Goal: Task Accomplishment & Management: Complete application form

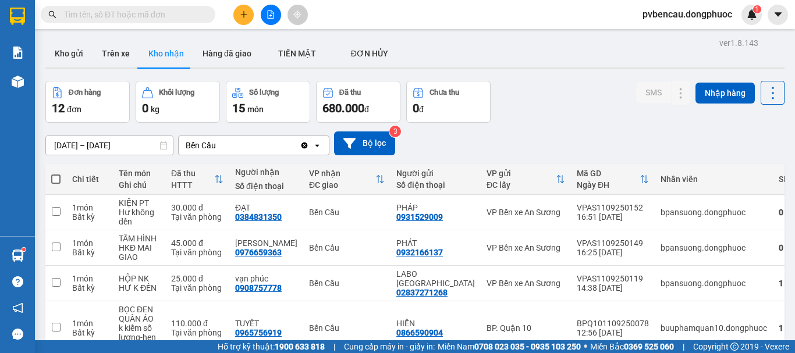
scroll to position [152, 0]
click at [180, 10] on input "text" at bounding box center [132, 14] width 137 height 13
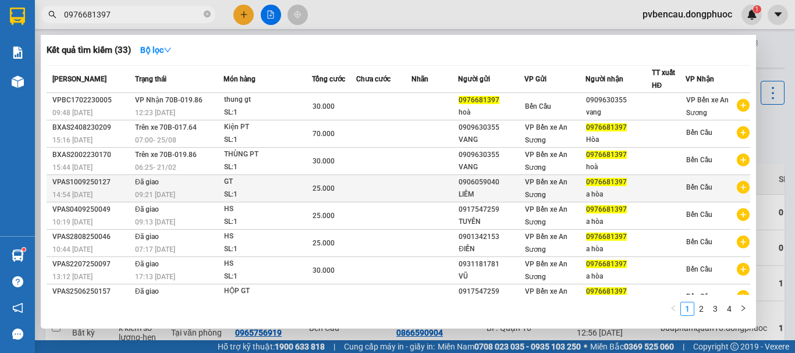
type input "0976681397"
click at [189, 187] on td "Đã giao 09:21 [DATE]" at bounding box center [177, 188] width 91 height 27
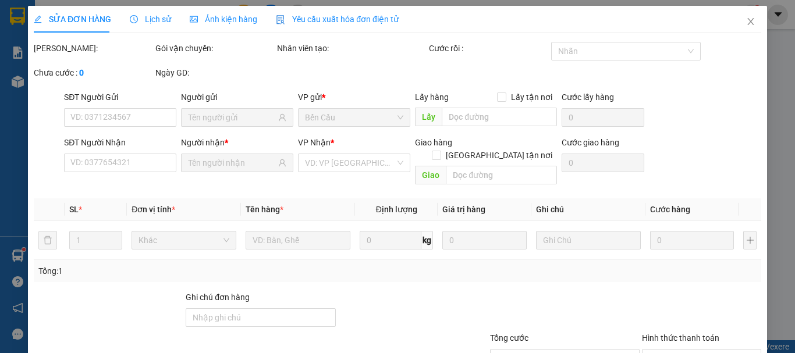
type input "0906059040"
type input "LIÊM"
type input "0976681397"
type input "a hòa"
type input "25.000"
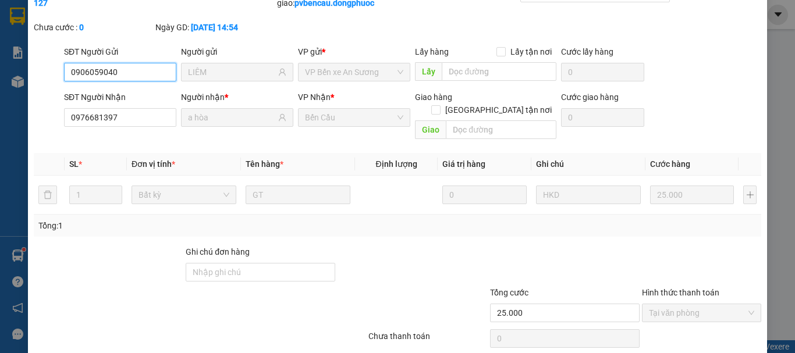
scroll to position [93, 0]
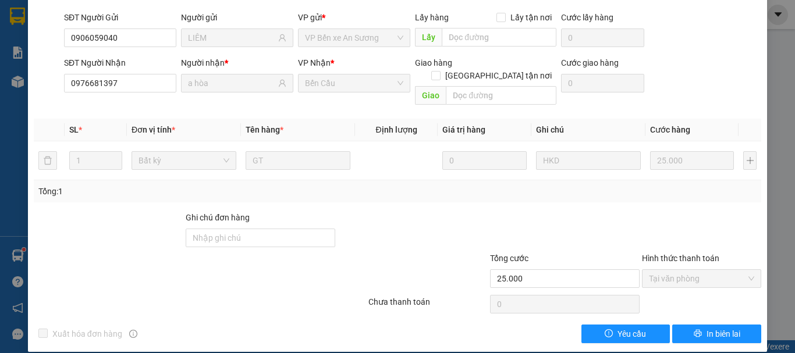
click at [134, 211] on div at bounding box center [109, 231] width 152 height 41
click at [20, 83] on div "SỬA ĐƠN HÀNG Lịch sử Ảnh kiện hàng Yêu cầu xuất hóa đơn điện tử Total Paid Fee …" at bounding box center [397, 176] width 795 height 353
click at [7, 131] on div "SỬA ĐƠN HÀNG Lịch sử Ảnh kiện hàng Yêu cầu xuất hóa đơn điện tử Total Paid Fee …" at bounding box center [397, 176] width 795 height 353
click at [769, 101] on div "SỬA ĐƠN HÀNG Lịch sử Ảnh kiện hàng Yêu cầu xuất hóa đơn điện tử Total Paid Fee …" at bounding box center [397, 176] width 795 height 353
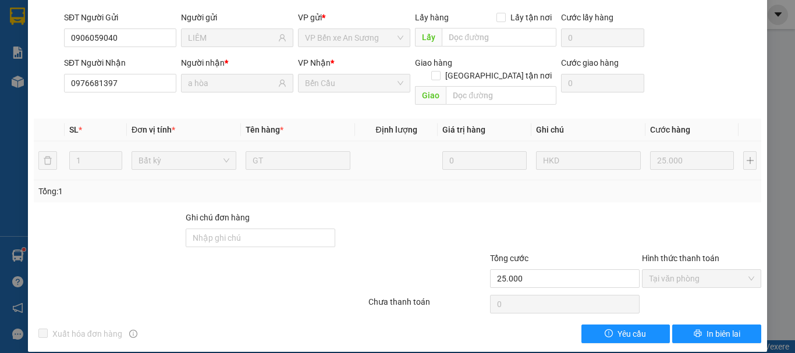
click at [766, 127] on div "SỬA ĐƠN HÀNG Lịch sử Ảnh kiện hàng Yêu cầu xuất hóa đơn điện tử Total Paid Fee …" at bounding box center [397, 176] width 795 height 353
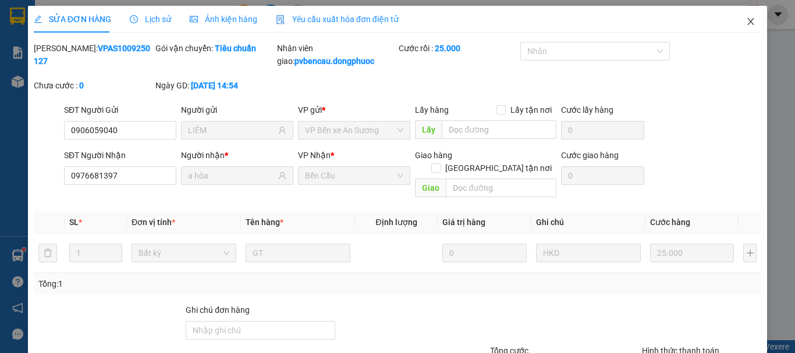
click at [748, 19] on icon "close" at bounding box center [751, 21] width 6 height 7
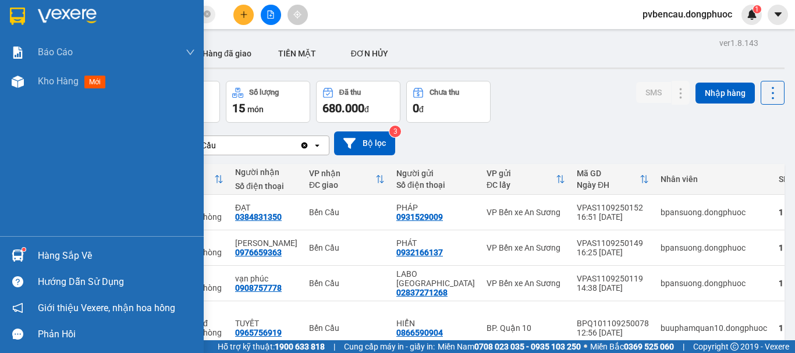
click at [21, 251] on img at bounding box center [18, 256] width 12 height 12
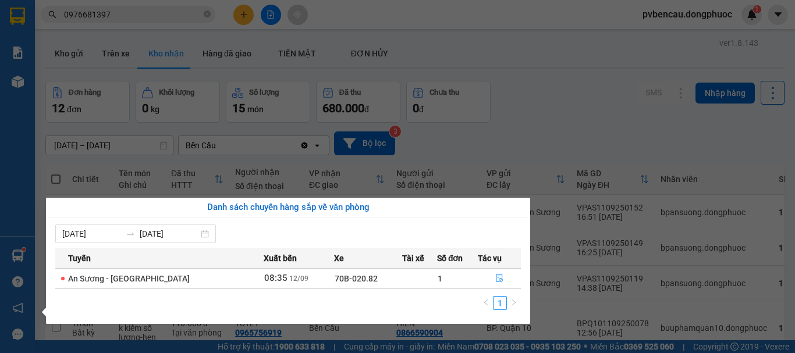
click at [573, 131] on section "Kết quả tìm kiếm ( 33 ) Bộ lọc Mã ĐH Trạng thái Món hàng Tổng cước Chưa cước Nh…" at bounding box center [397, 176] width 795 height 353
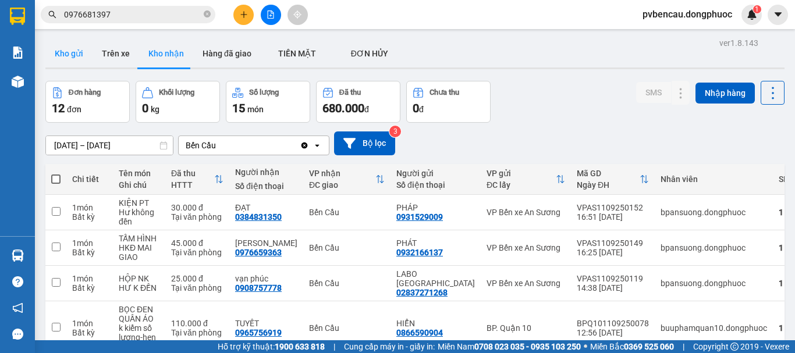
click at [77, 54] on button "Kho gửi" at bounding box center [68, 54] width 47 height 28
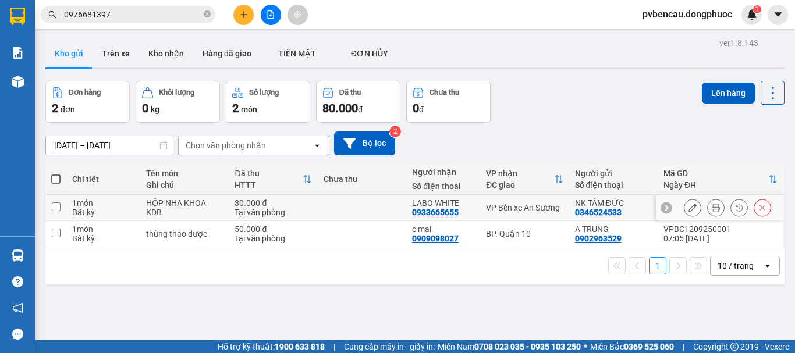
drag, startPoint x: 204, startPoint y: 203, endPoint x: 203, endPoint y: 218, distance: 14.6
click at [204, 203] on div "HỘP NHA KHOA" at bounding box center [184, 202] width 77 height 9
checkbox input "true"
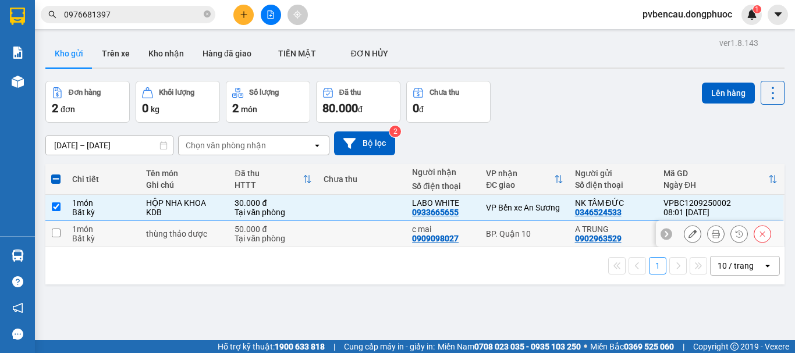
click at [201, 240] on td "thùng thảo dược" at bounding box center [184, 234] width 88 height 26
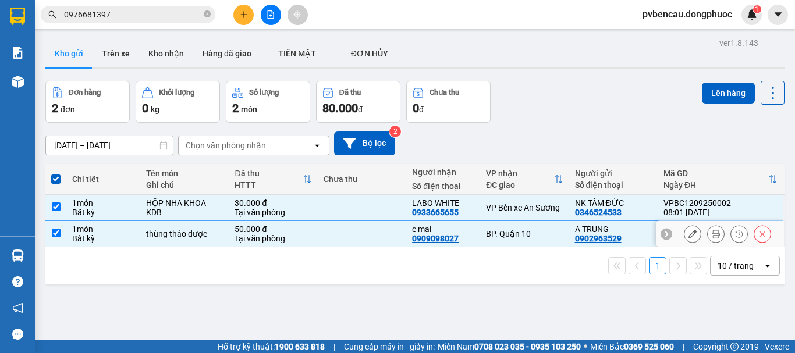
click at [207, 240] on td "thùng thảo dược" at bounding box center [184, 234] width 88 height 26
checkbox input "false"
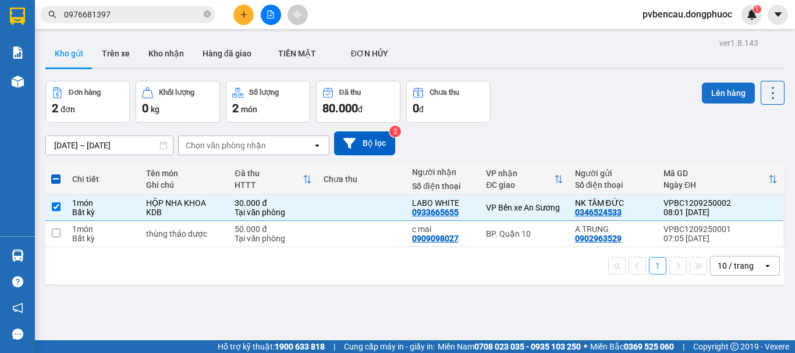
click at [709, 91] on button "Lên hàng" at bounding box center [728, 93] width 53 height 21
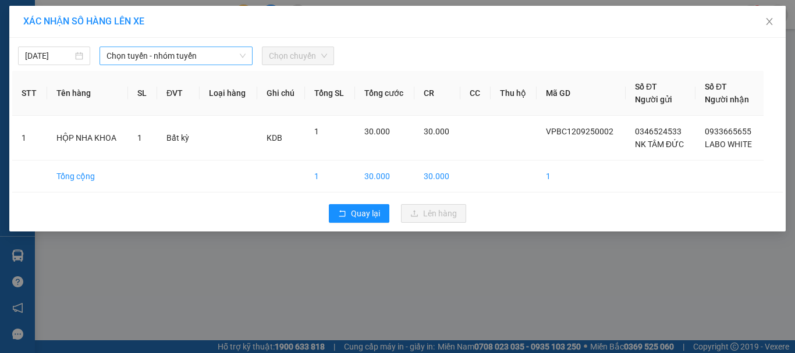
click at [175, 54] on span "Chọn tuyến - nhóm tuyến" at bounding box center [175, 55] width 139 height 17
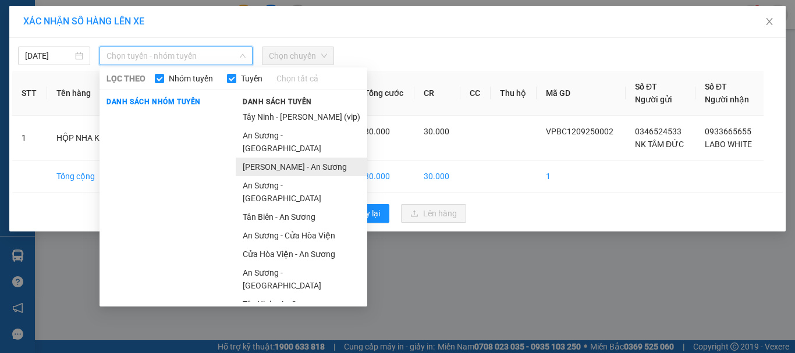
click at [290, 158] on li "[PERSON_NAME] - An Sương" at bounding box center [301, 167] width 131 height 19
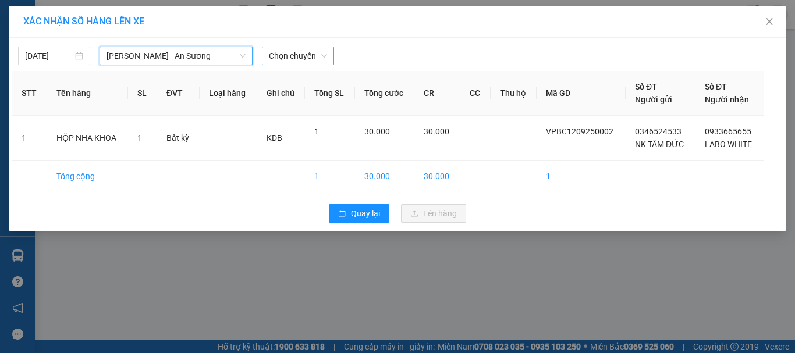
click at [290, 55] on span "Chọn chuyến" at bounding box center [298, 55] width 58 height 17
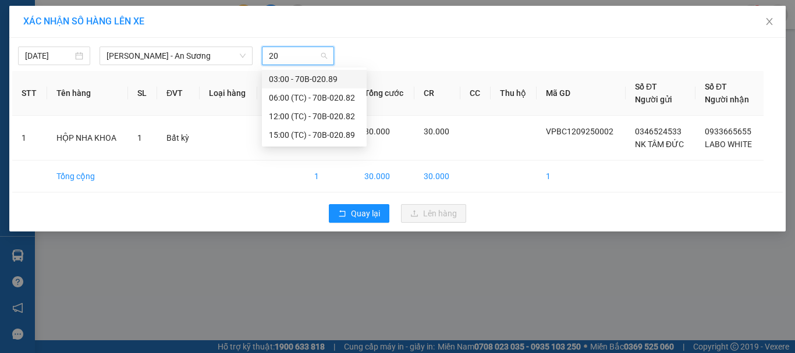
type input "2"
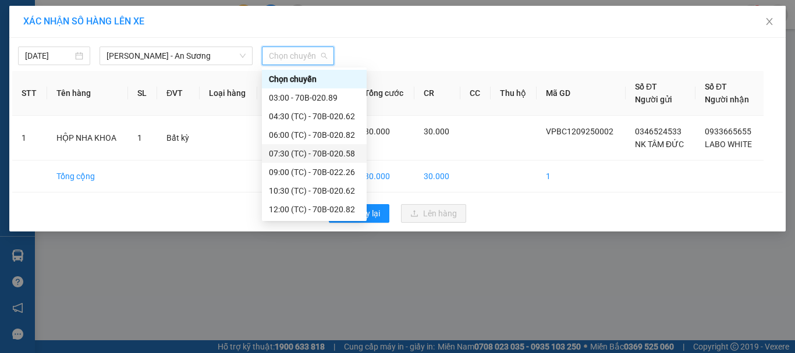
click at [324, 152] on div "07:30 (TC) - 70B-020.58" at bounding box center [314, 153] width 91 height 13
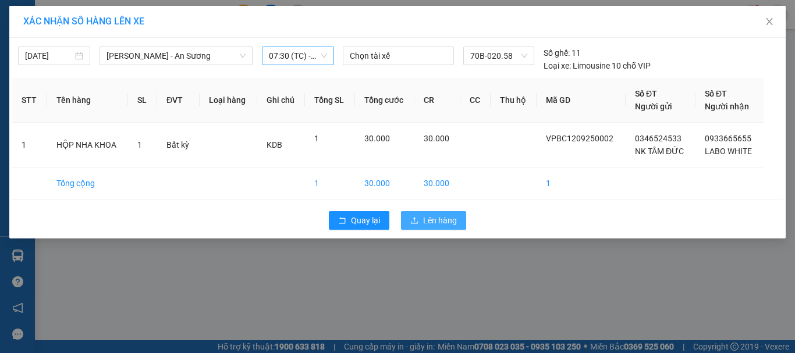
click at [426, 219] on span "Lên hàng" at bounding box center [440, 220] width 34 height 13
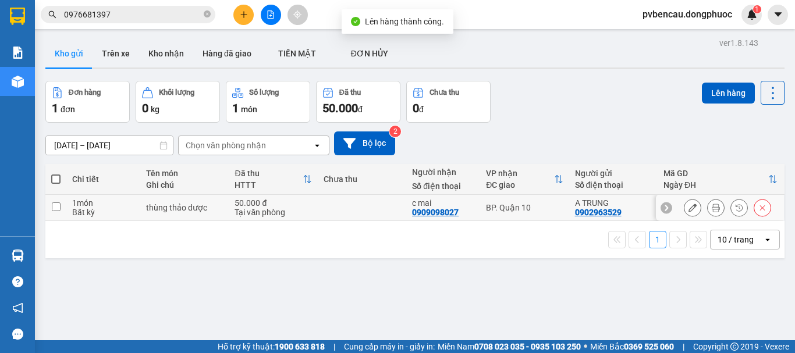
click at [209, 207] on div "thùng thảo dược" at bounding box center [184, 207] width 77 height 9
checkbox input "true"
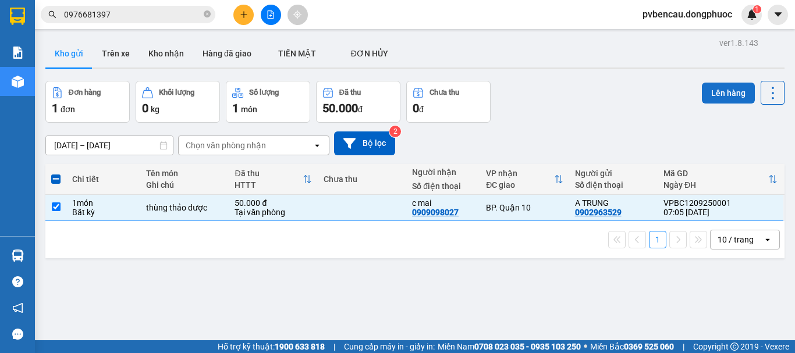
click at [720, 88] on button "Lên hàng" at bounding box center [728, 93] width 53 height 21
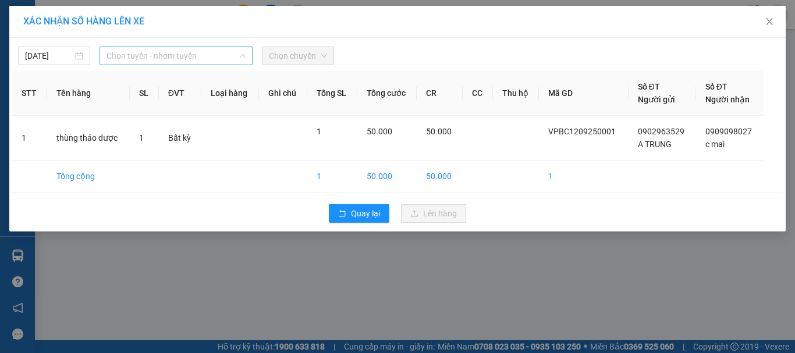
click at [215, 59] on span "Chọn tuyến - nhóm tuyến" at bounding box center [175, 55] width 139 height 17
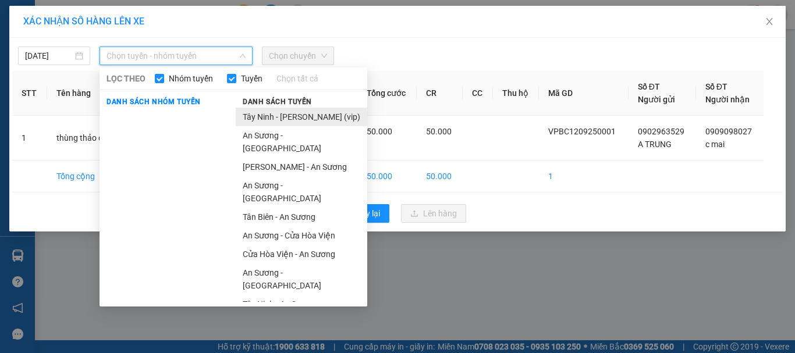
click at [289, 119] on li "Tây Ninh - [PERSON_NAME] (vip)" at bounding box center [301, 117] width 131 height 19
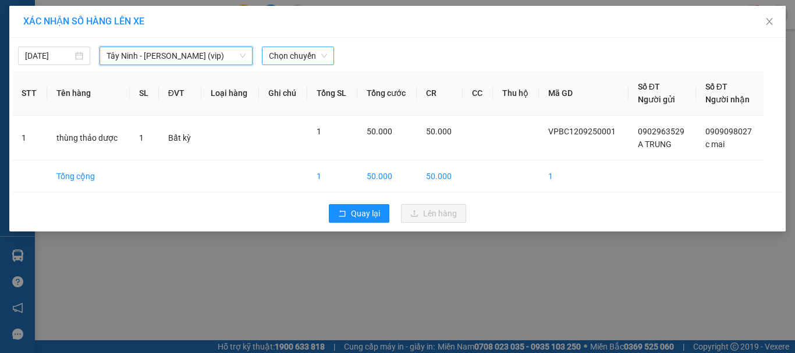
click at [293, 49] on span "Chọn chuyến" at bounding box center [298, 55] width 58 height 17
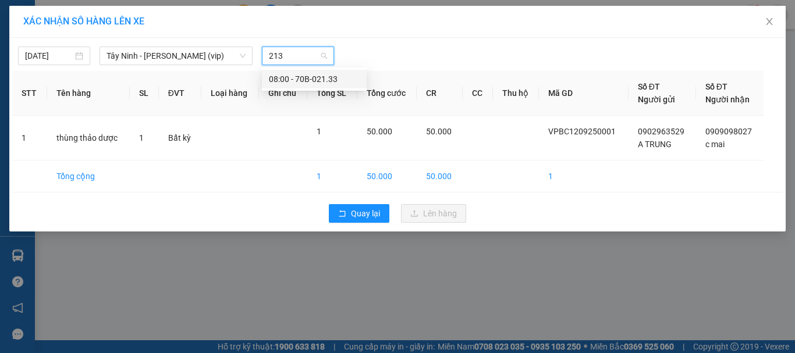
type input "2133"
click at [296, 72] on div "08:00 - 70B-021.33" at bounding box center [314, 79] width 105 height 19
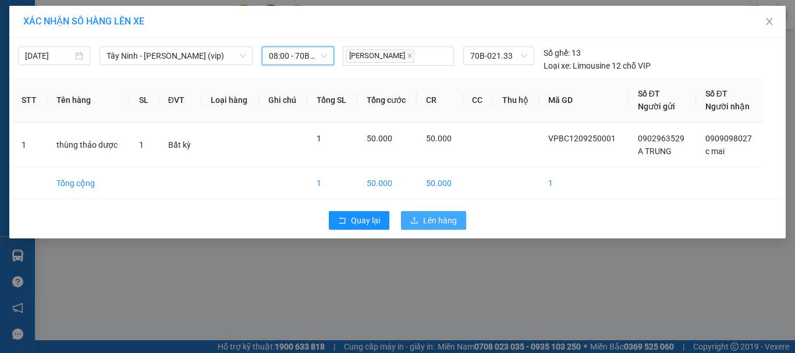
click at [423, 213] on button "Lên hàng" at bounding box center [433, 220] width 65 height 19
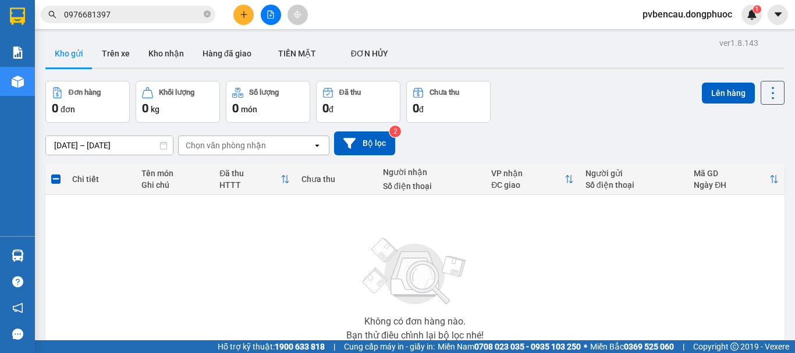
click at [240, 12] on icon "plus" at bounding box center [244, 14] width 8 height 8
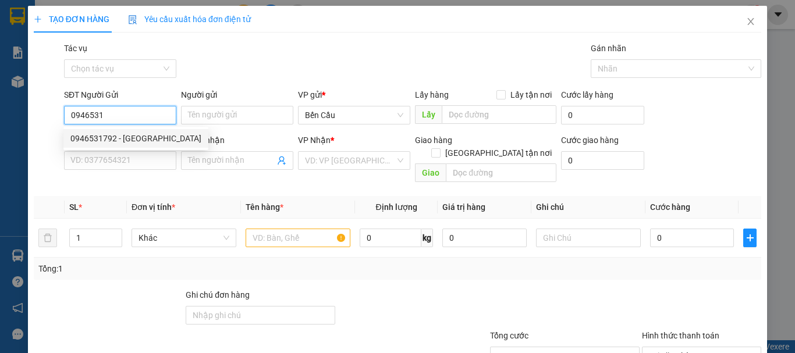
click at [130, 138] on div "0946531792 - [GEOGRAPHIC_DATA]" at bounding box center [135, 138] width 131 height 13
type input "0946531792"
type input "NGA"
type input "0386816064"
type input "thảo"
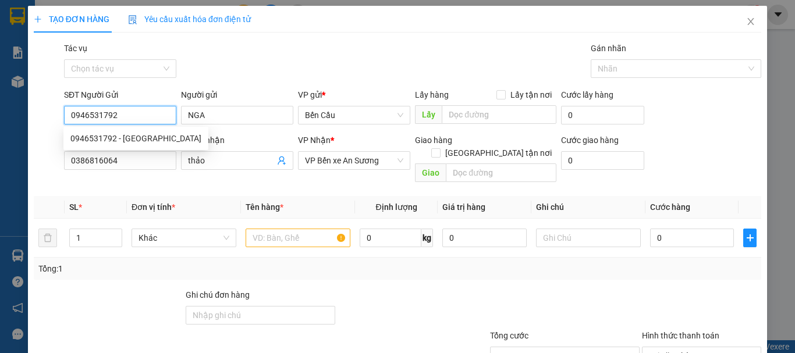
type input "30.000"
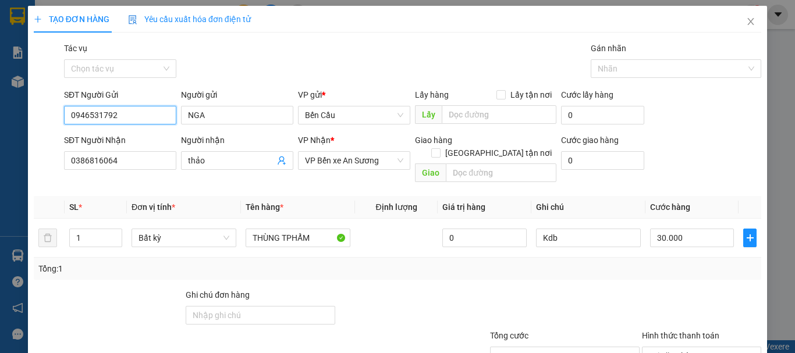
scroll to position [77, 0]
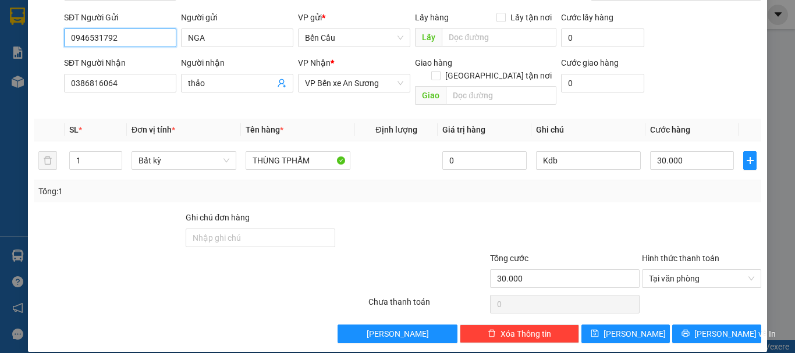
type input "0946531792"
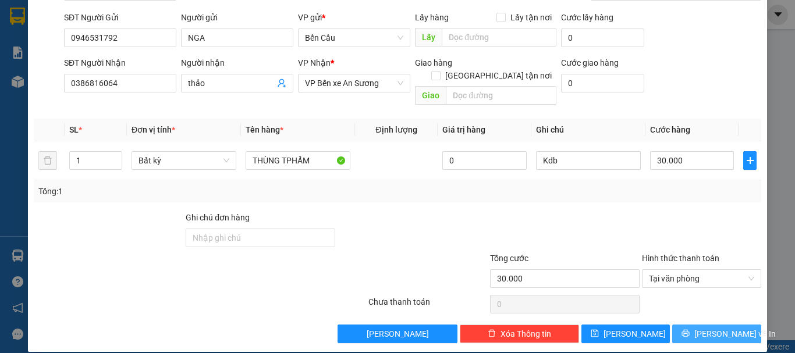
click at [717, 328] on span "[PERSON_NAME] và In" at bounding box center [734, 334] width 81 height 13
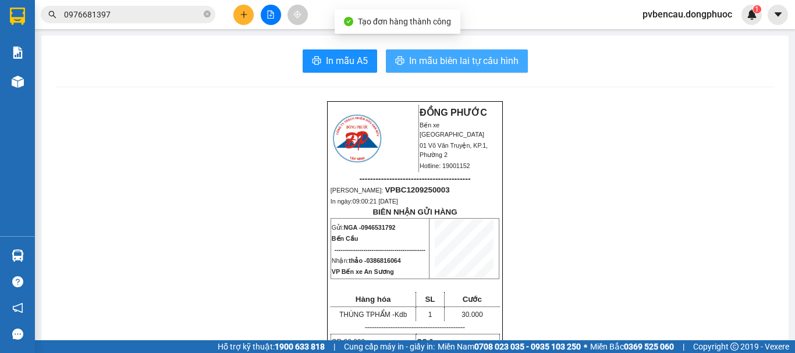
click at [420, 71] on button "In mẫu biên lai tự cấu hình" at bounding box center [457, 60] width 142 height 23
